Goal: Task Accomplishment & Management: Manage account settings

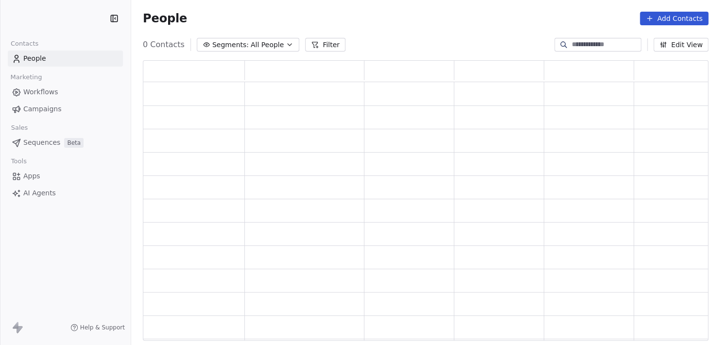
scroll to position [273, 558]
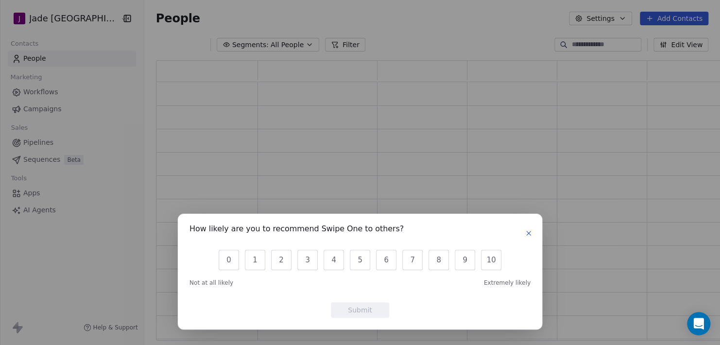
drag, startPoint x: 527, startPoint y: 236, endPoint x: 410, endPoint y: 203, distance: 121.3
click at [527, 236] on icon "button" at bounding box center [529, 233] width 8 height 8
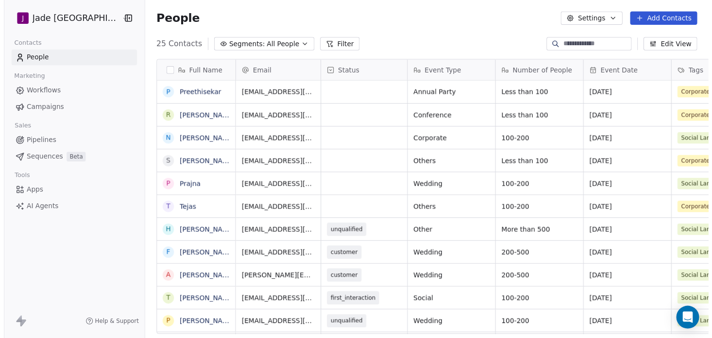
scroll to position [296, 581]
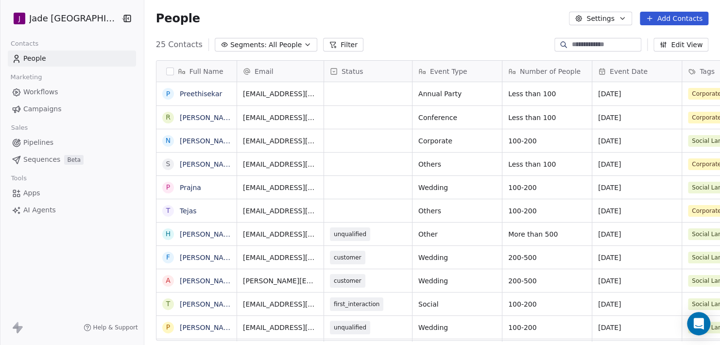
click at [47, 61] on link "People" at bounding box center [72, 59] width 128 height 16
click at [68, 15] on html "[PERSON_NAME] Mumbai Contacts People Marketing Workflows Campaigns Sales Pipeli…" at bounding box center [360, 172] width 720 height 345
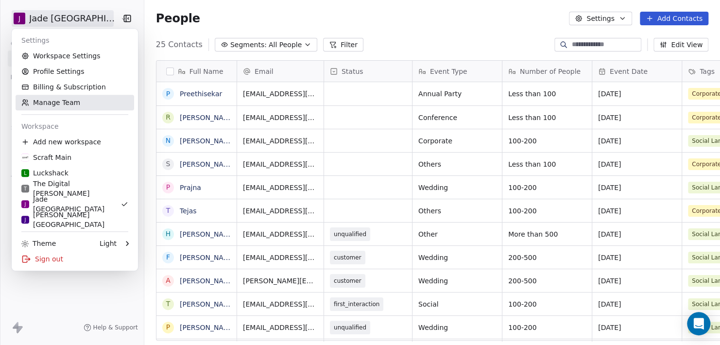
click at [54, 103] on link "Manage Team" at bounding box center [75, 103] width 119 height 16
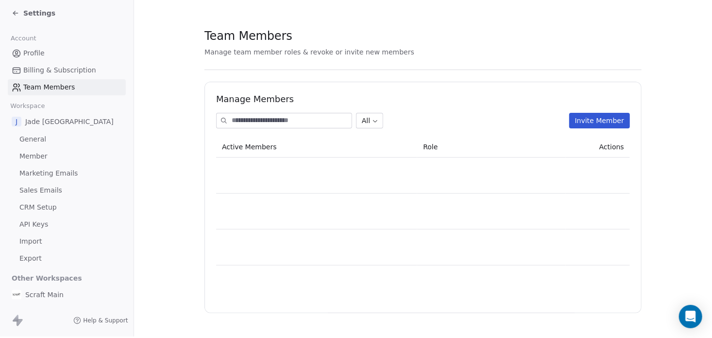
scroll to position [8, 0]
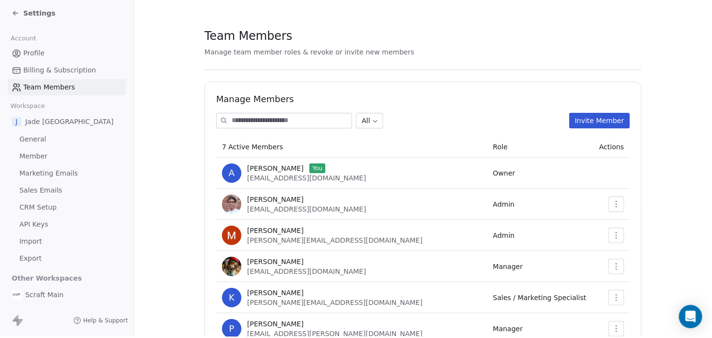
click at [614, 200] on icon "button" at bounding box center [616, 204] width 8 height 8
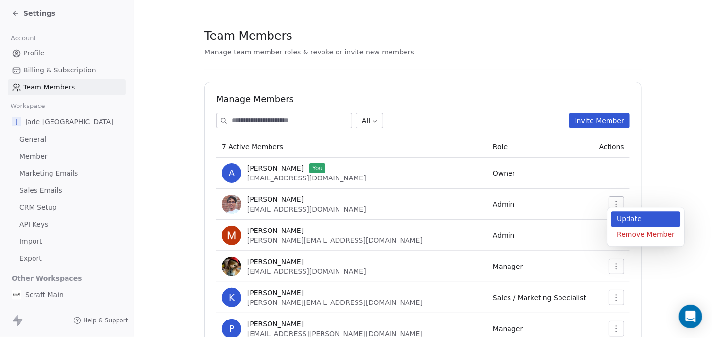
click at [615, 213] on div "Update" at bounding box center [645, 219] width 69 height 16
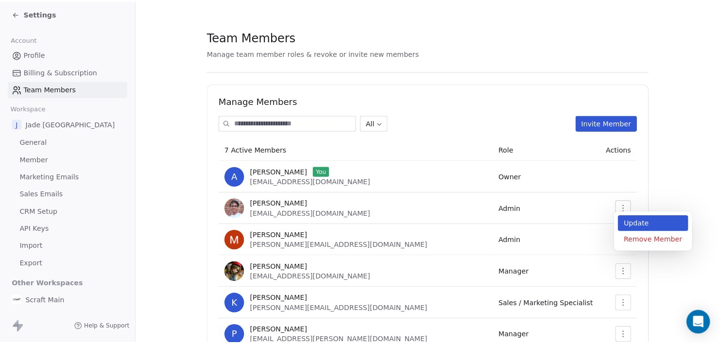
scroll to position [0, 0]
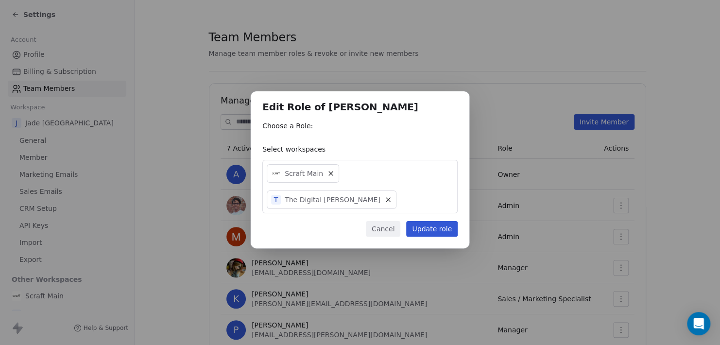
click at [444, 187] on div "Scraft Main T The Digital [PERSON_NAME]" at bounding box center [359, 186] width 195 height 53
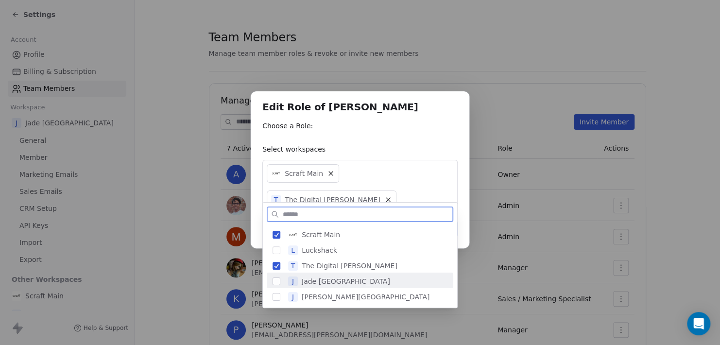
click at [337, 283] on span "Jade [GEOGRAPHIC_DATA]" at bounding box center [346, 281] width 88 height 10
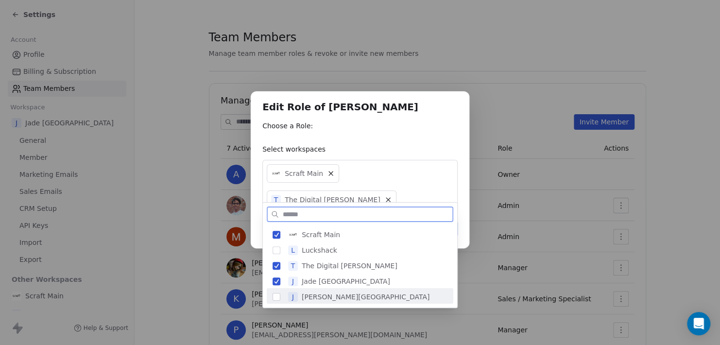
click at [336, 298] on span "[PERSON_NAME][GEOGRAPHIC_DATA]" at bounding box center [366, 297] width 128 height 10
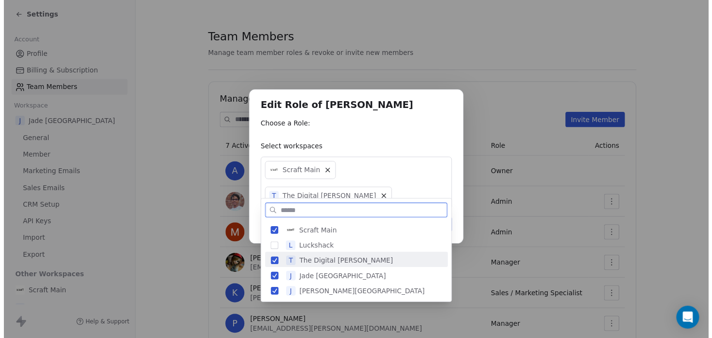
scroll to position [2, 0]
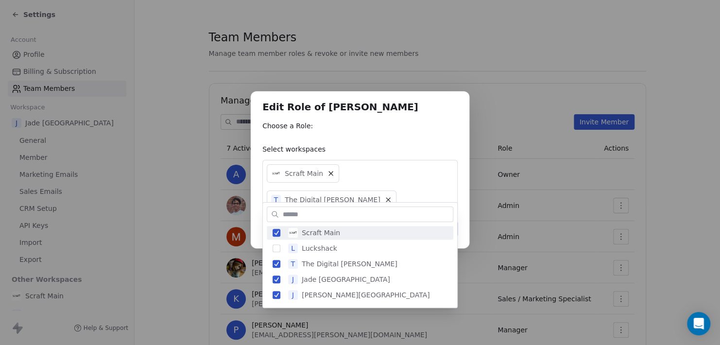
click at [442, 145] on div "Edit Role of [PERSON_NAME] Choose a Role: Select workspaces Scraft Main T The D…" at bounding box center [360, 172] width 720 height 193
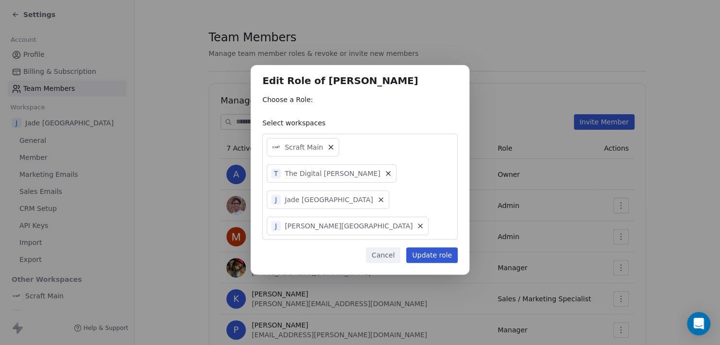
click at [436, 247] on button "Update role" at bounding box center [431, 255] width 51 height 16
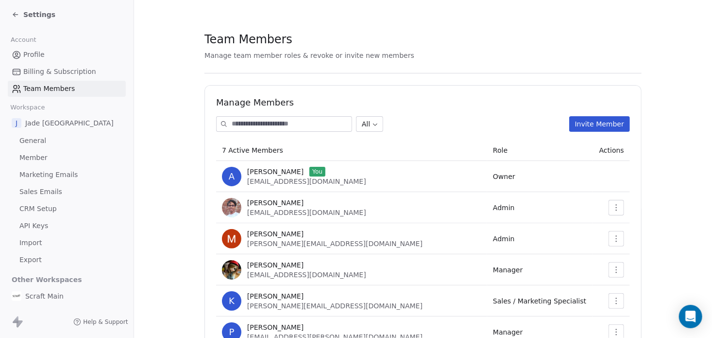
scroll to position [0, 0]
